Goal: Information Seeking & Learning: Learn about a topic

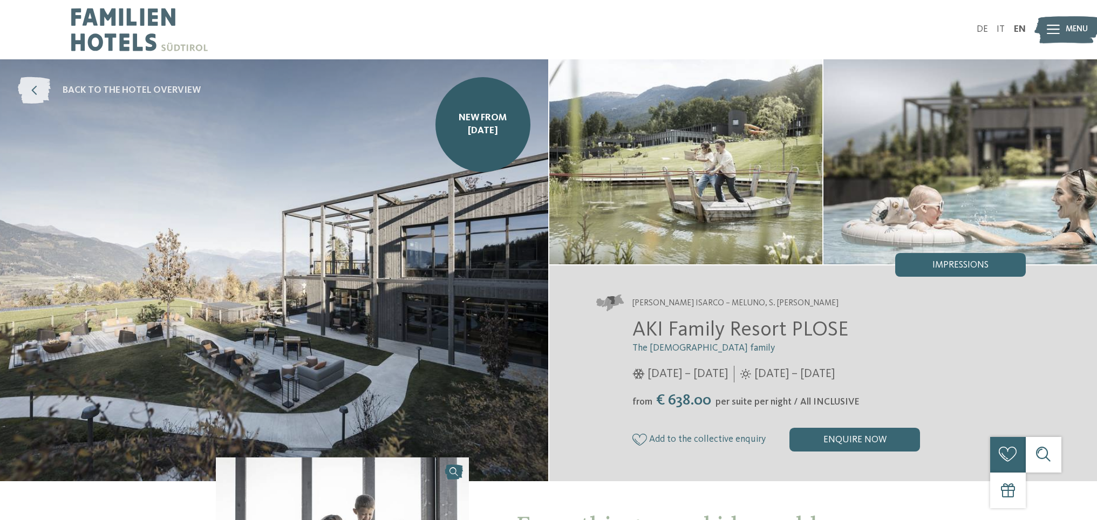
click at [151, 89] on span "back to the hotel overview" at bounding box center [132, 90] width 138 height 13
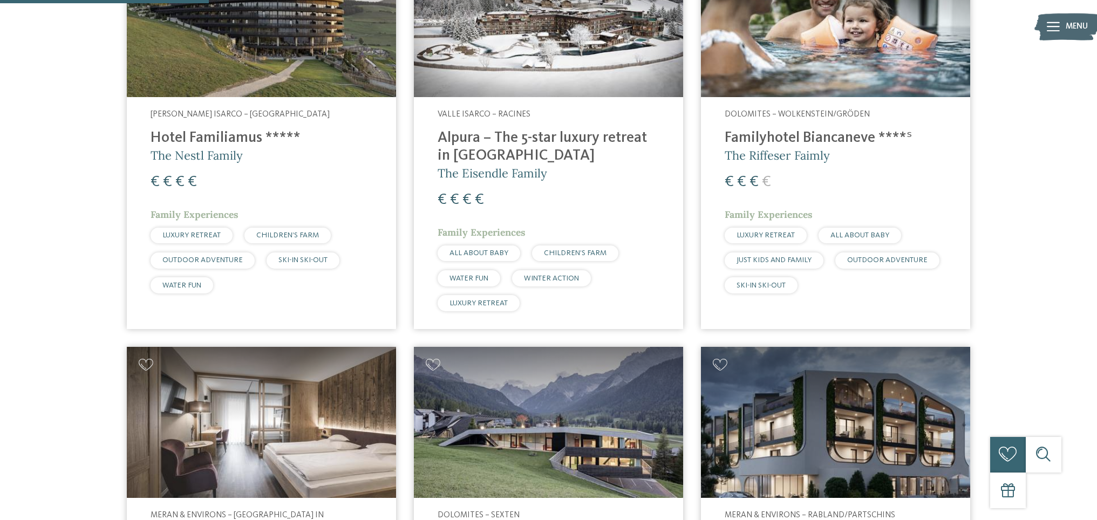
scroll to position [616, 0]
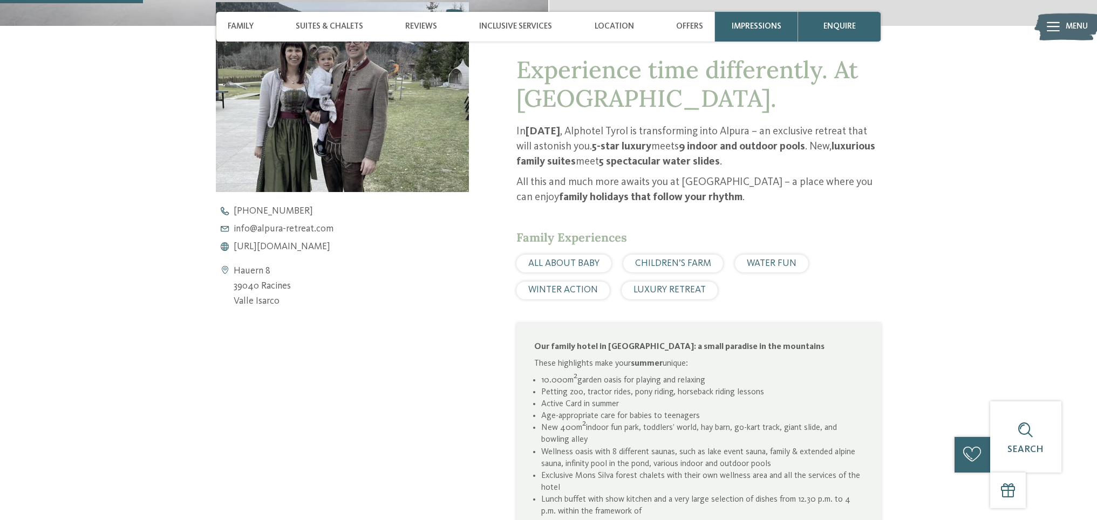
scroll to position [528, 0]
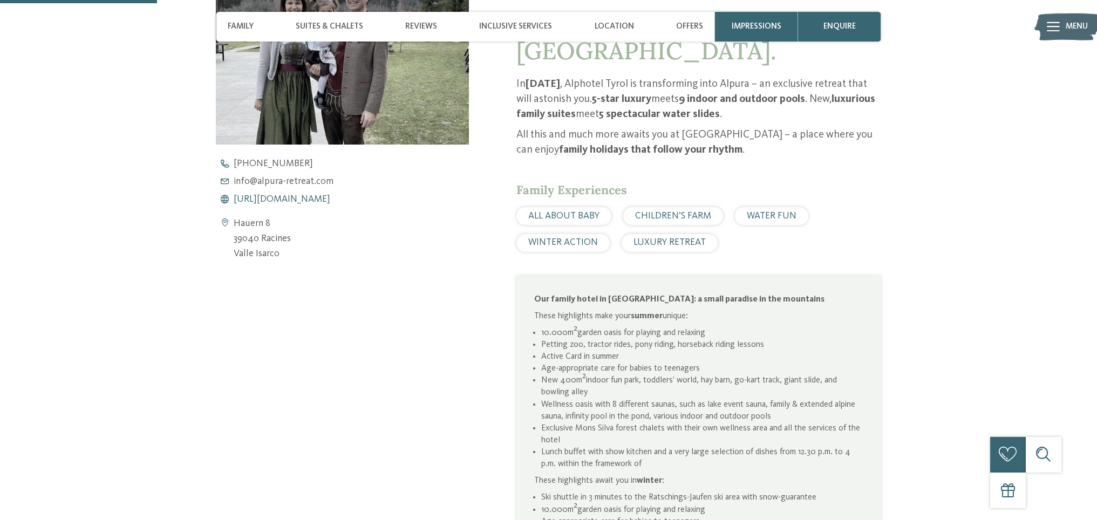
click at [304, 200] on span "[URL][DOMAIN_NAME]" at bounding box center [282, 200] width 97 height 10
